Goal: Task Accomplishment & Management: Use online tool/utility

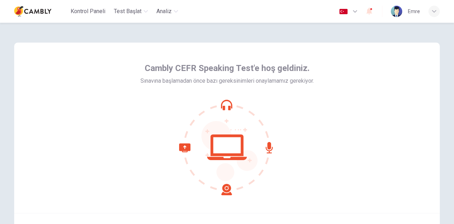
click at [311, 140] on div at bounding box center [226, 147] width 173 height 96
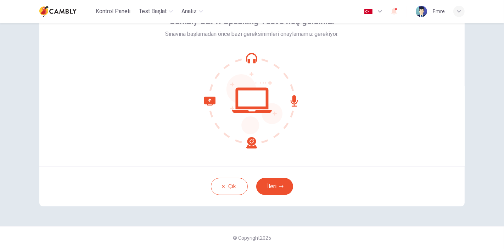
scroll to position [46, 0]
drag, startPoint x: 414, startPoint y: 0, endPoint x: 339, endPoint y: 120, distance: 141.1
click at [339, 120] on div "Cambly CEFR Speaking Test'e hoş geldiniz. Sınavına başlamadan önce bazı gereksi…" at bounding box center [251, 81] width 425 height 170
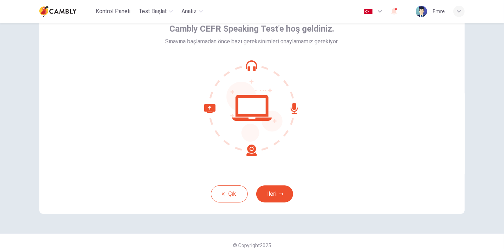
scroll to position [34, 0]
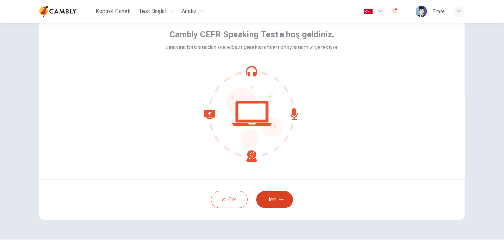
click at [280, 197] on icon "button" at bounding box center [281, 199] width 4 height 4
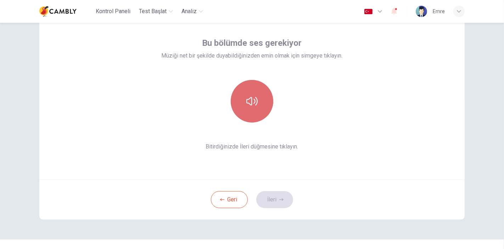
click at [246, 106] on icon "button" at bounding box center [251, 100] width 11 height 11
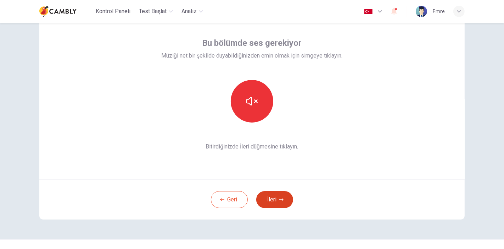
click at [268, 196] on button "İleri" at bounding box center [274, 199] width 37 height 17
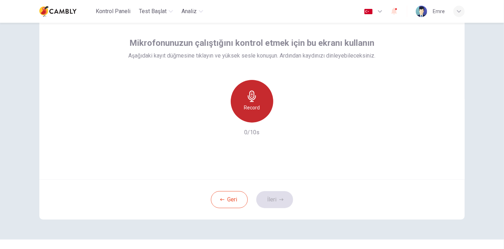
click at [251, 95] on icon "button" at bounding box center [251, 95] width 11 height 11
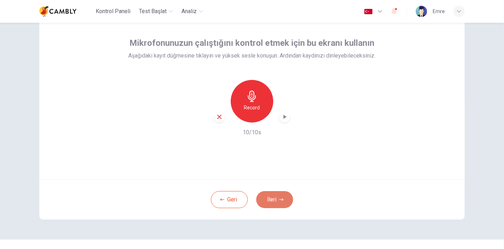
click at [275, 197] on button "İleri" at bounding box center [274, 199] width 37 height 17
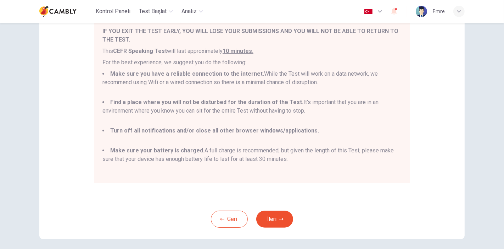
scroll to position [112, 0]
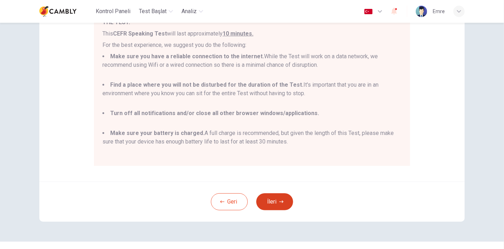
click at [275, 205] on button "İleri" at bounding box center [274, 201] width 37 height 17
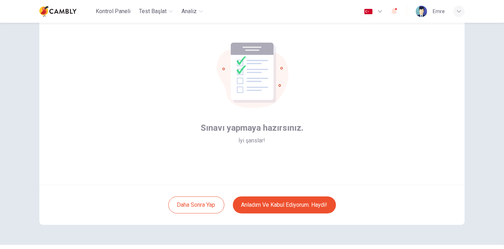
scroll to position [46, 0]
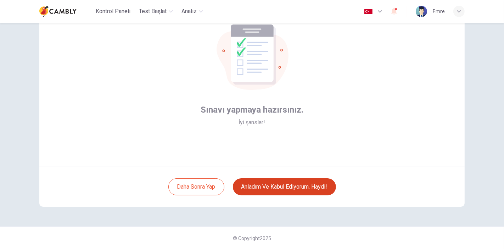
click at [294, 183] on button "Anladım ve kabul ediyorum. Haydi!" at bounding box center [284, 186] width 103 height 17
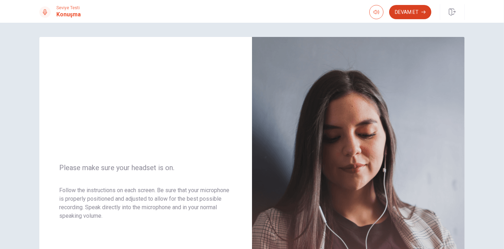
click at [408, 13] on button "Devam Et" at bounding box center [410, 12] width 42 height 14
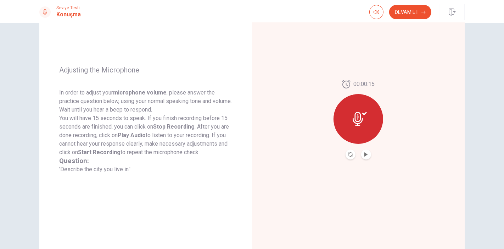
scroll to position [64, 0]
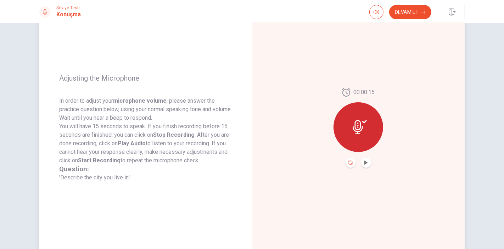
click at [349, 163] on icon "Record Again" at bounding box center [350, 162] width 4 height 4
click at [410, 19] on div "Devam Et" at bounding box center [416, 12] width 95 height 16
click at [368, 161] on button "Play Audio" at bounding box center [366, 162] width 10 height 10
click at [420, 13] on button "Devam Et" at bounding box center [410, 12] width 42 height 14
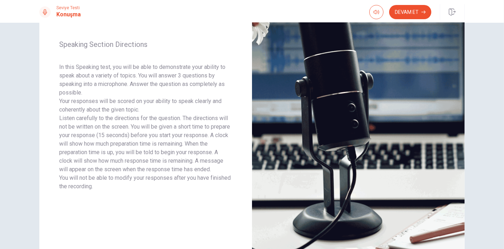
scroll to position [70, 0]
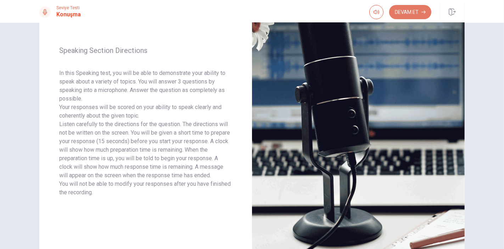
click at [409, 15] on button "Devam Et" at bounding box center [410, 12] width 42 height 14
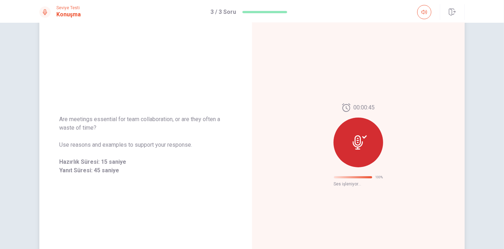
scroll to position [9, 0]
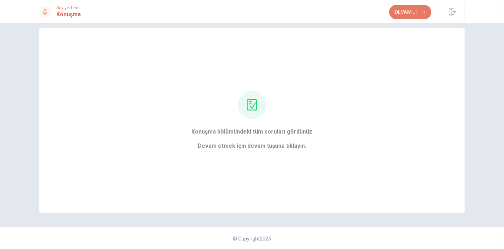
click at [408, 16] on button "Devam Et" at bounding box center [410, 12] width 42 height 14
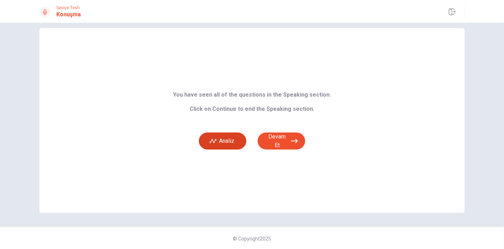
click at [222, 148] on button "Analiz" at bounding box center [223, 140] width 48 height 17
